Goal: Task Accomplishment & Management: Use online tool/utility

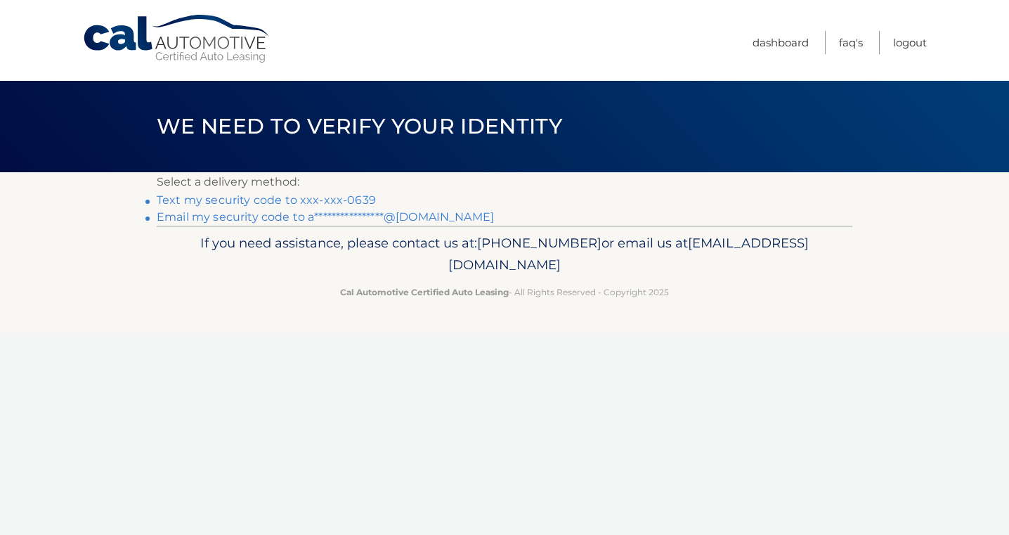
click at [342, 197] on link "Text my security code to xxx-xxx-0639" at bounding box center [266, 199] width 219 height 13
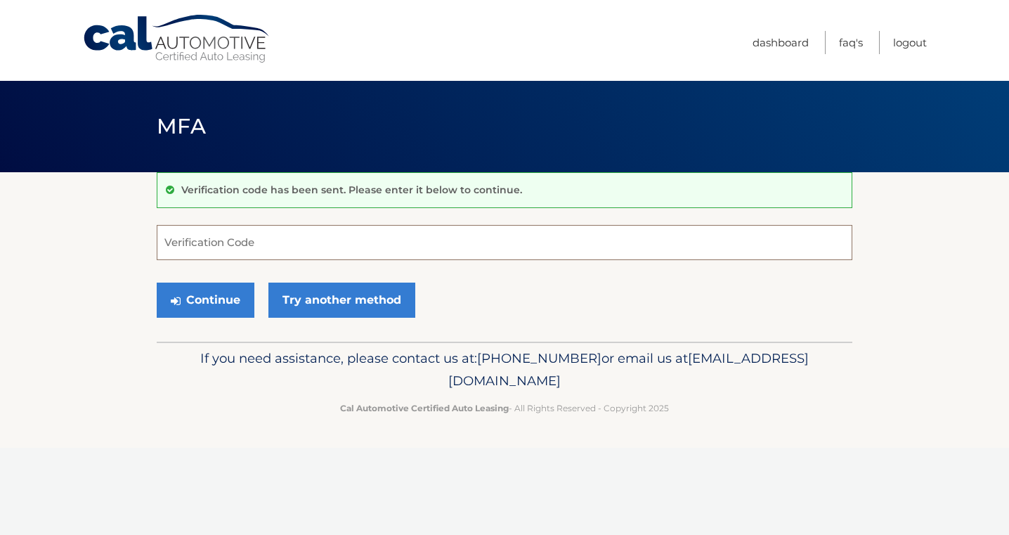
click at [249, 244] on input "Verification Code" at bounding box center [504, 242] width 695 height 35
click at [240, 252] on input "Verification Code" at bounding box center [504, 242] width 695 height 35
type input "997361"
click at [157, 282] on button "Continue" at bounding box center [206, 299] width 98 height 35
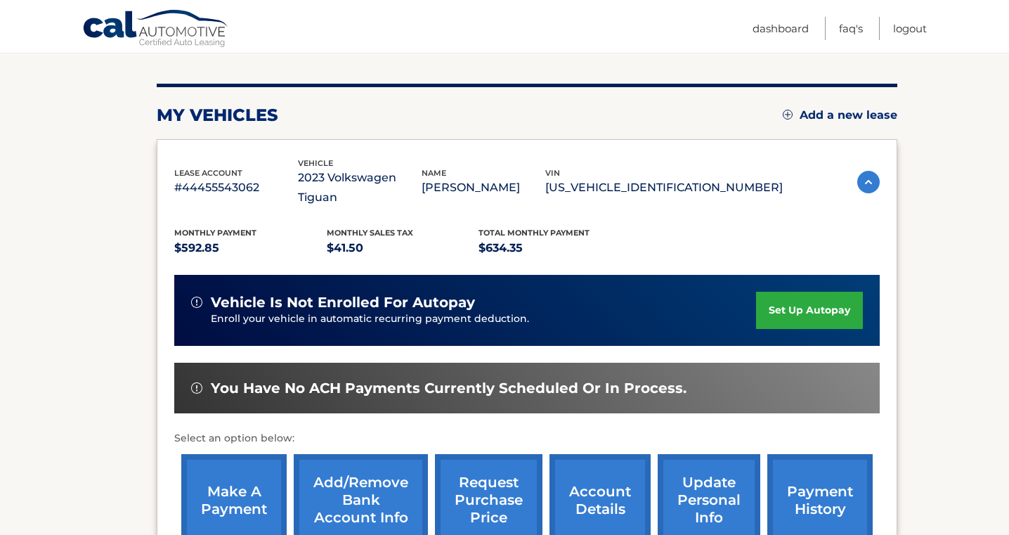
scroll to position [155, 0]
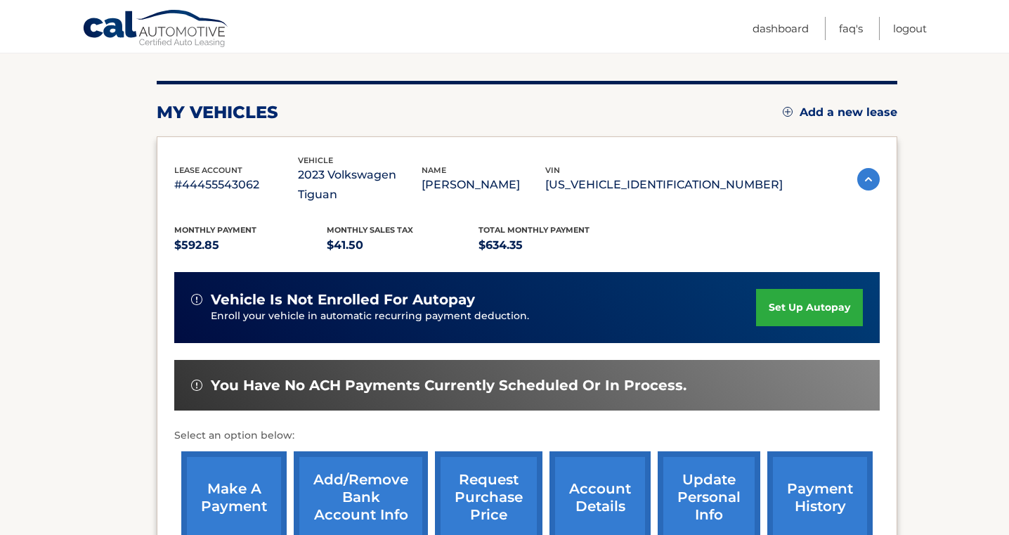
click at [223, 471] on link "make a payment" at bounding box center [233, 497] width 105 height 92
